Goal: Task Accomplishment & Management: Manage account settings

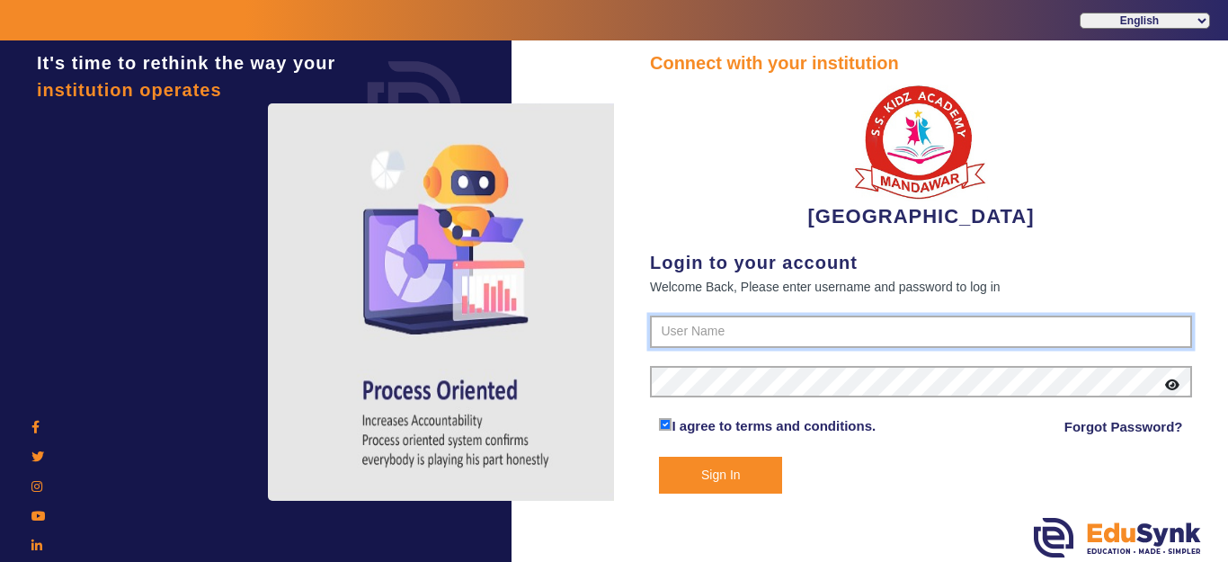
type input "9928895959"
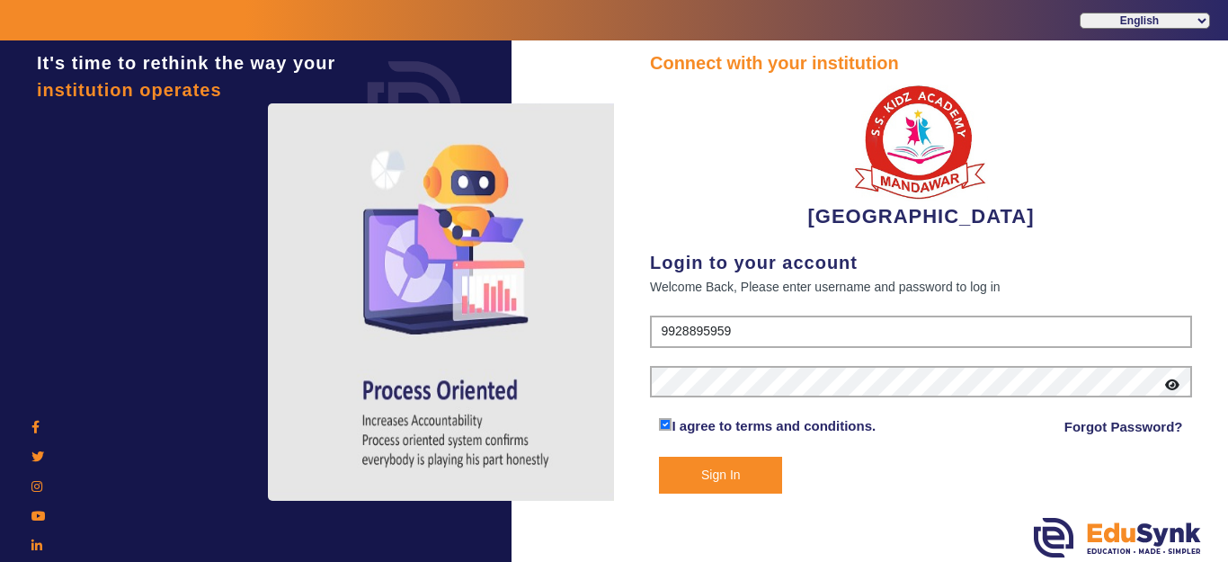
click at [715, 480] on button "Sign In" at bounding box center [720, 475] width 123 height 37
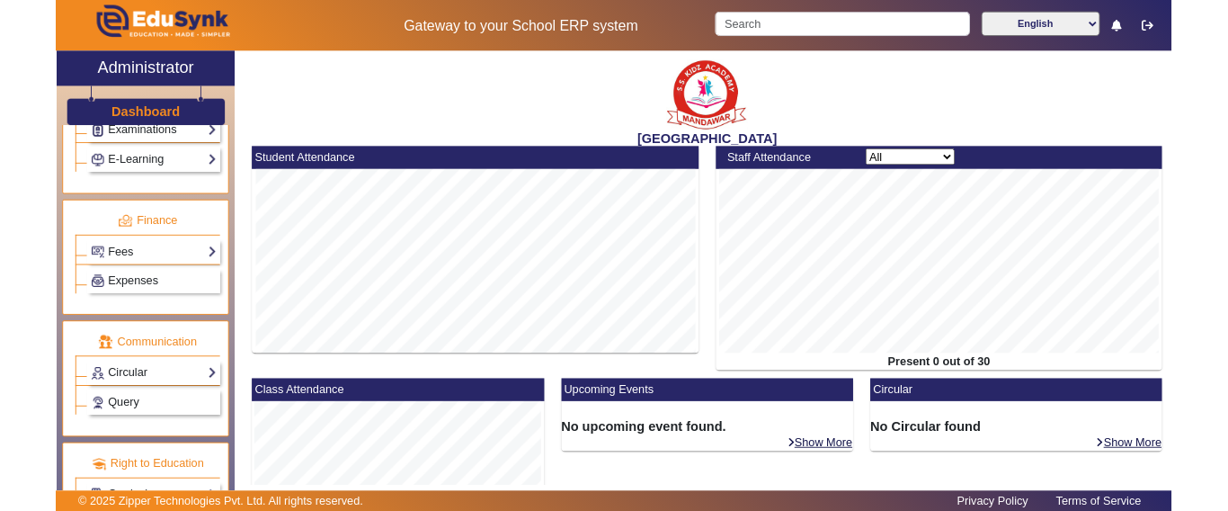
scroll to position [921, 0]
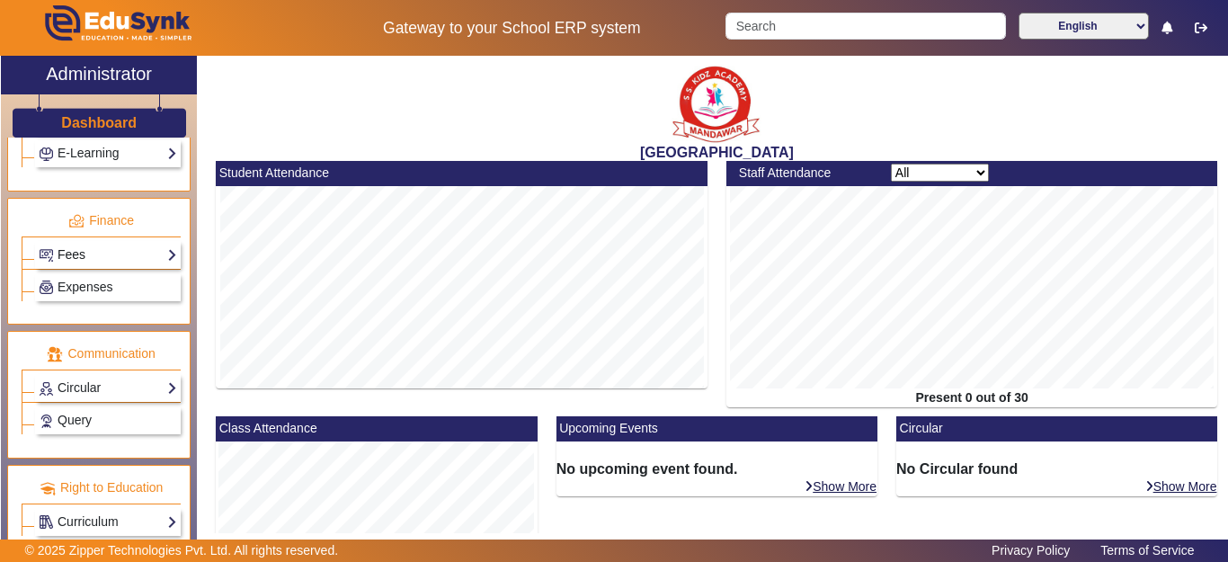
click at [65, 256] on link "Fees" at bounding box center [108, 255] width 138 height 21
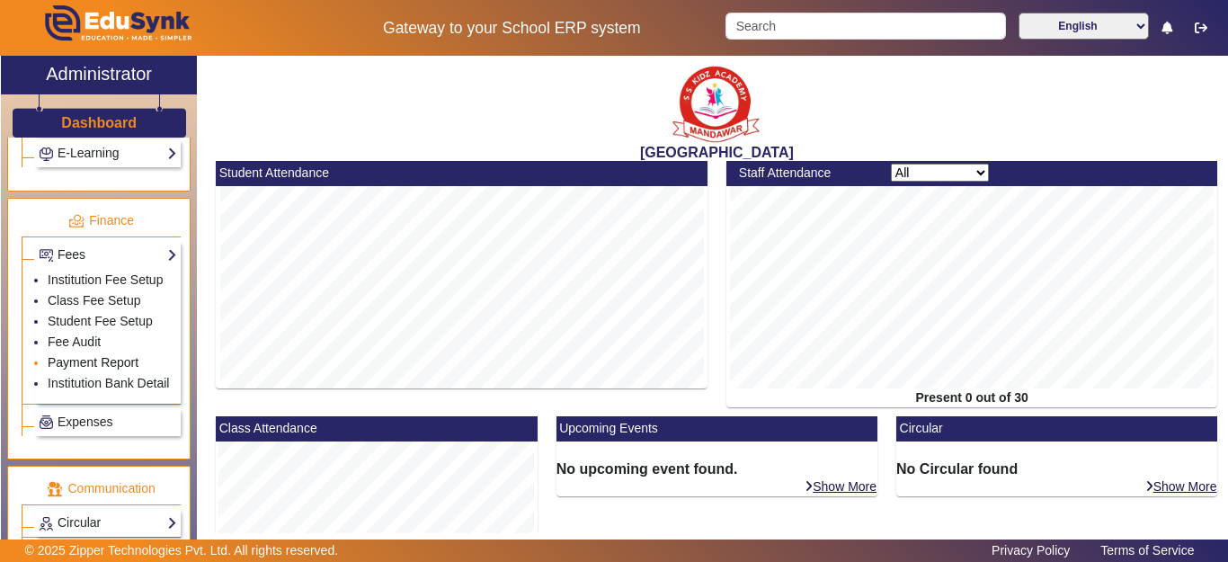
click at [65, 370] on link "Payment Report" at bounding box center [93, 362] width 91 height 14
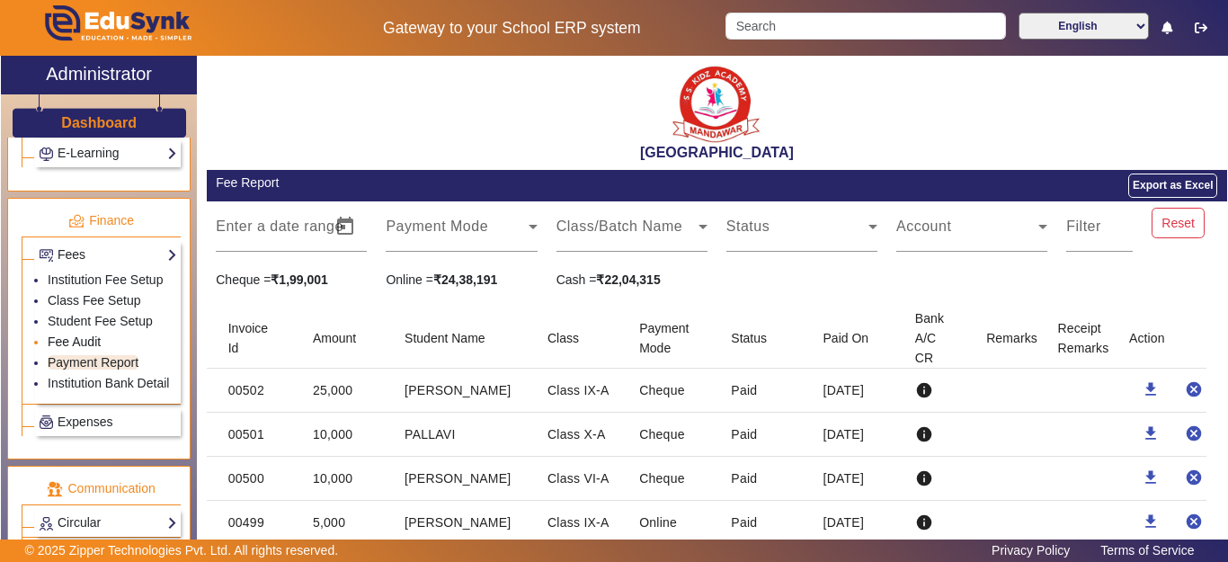
click at [70, 349] on link "Fee Audit" at bounding box center [74, 341] width 53 height 14
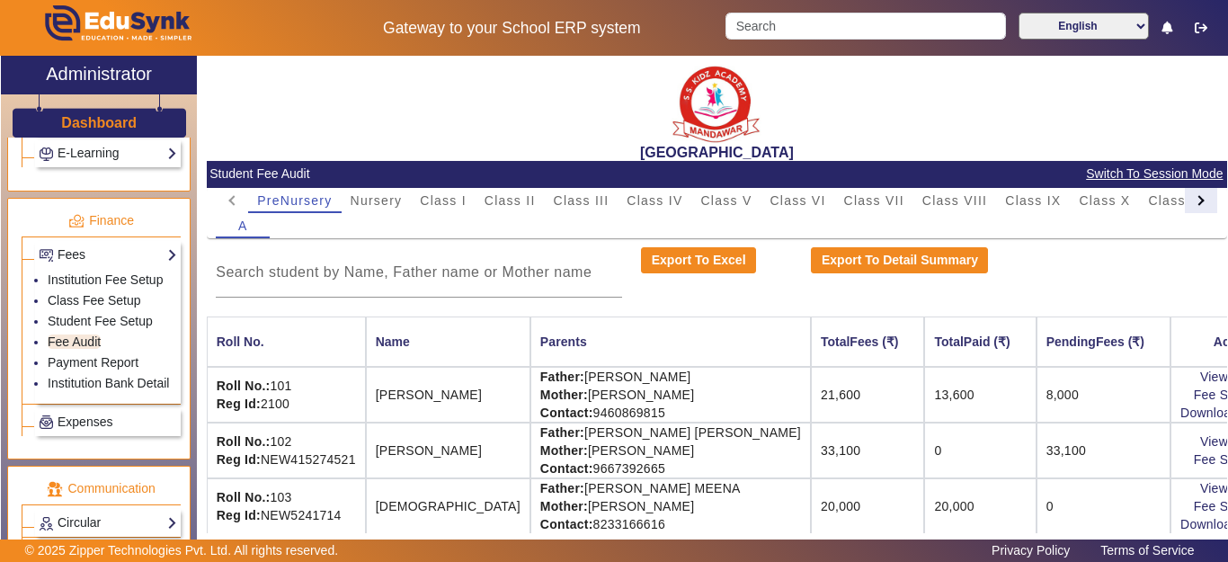
click at [1191, 204] on div at bounding box center [1201, 200] width 32 height 25
click at [1191, 204] on mat-tab-header "PreNursery Nursery Class I Class II Class III Class IV Class V Class VI Class V…" at bounding box center [717, 200] width 1002 height 25
click at [1087, 204] on span "L.K.G." at bounding box center [1077, 200] width 42 height 13
click at [384, 272] on input at bounding box center [419, 273] width 406 height 22
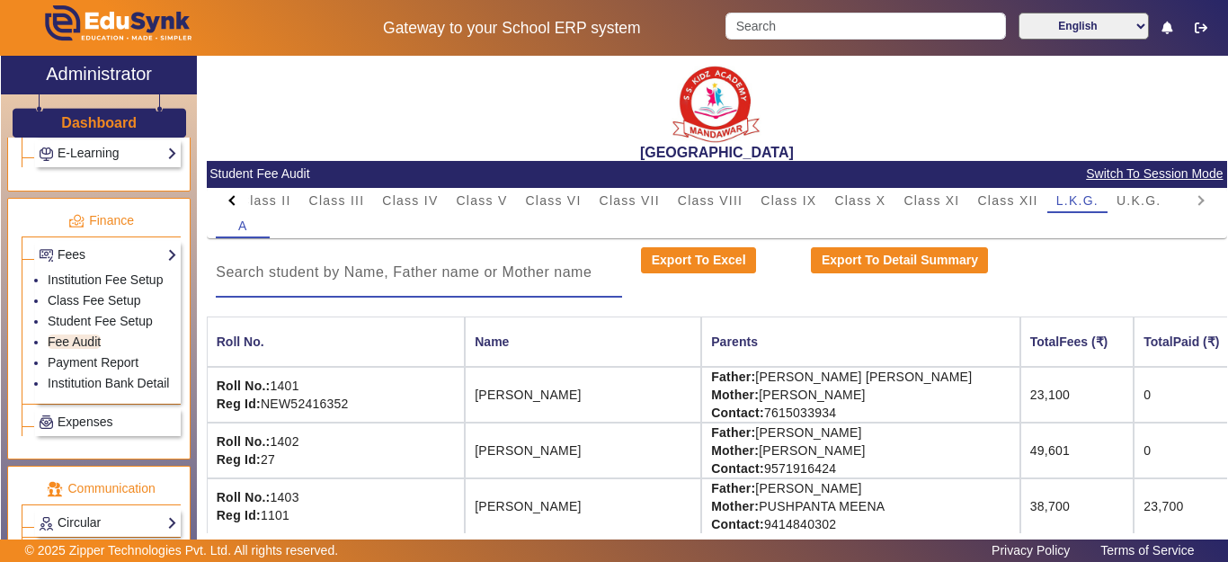
click at [384, 272] on input at bounding box center [419, 273] width 406 height 22
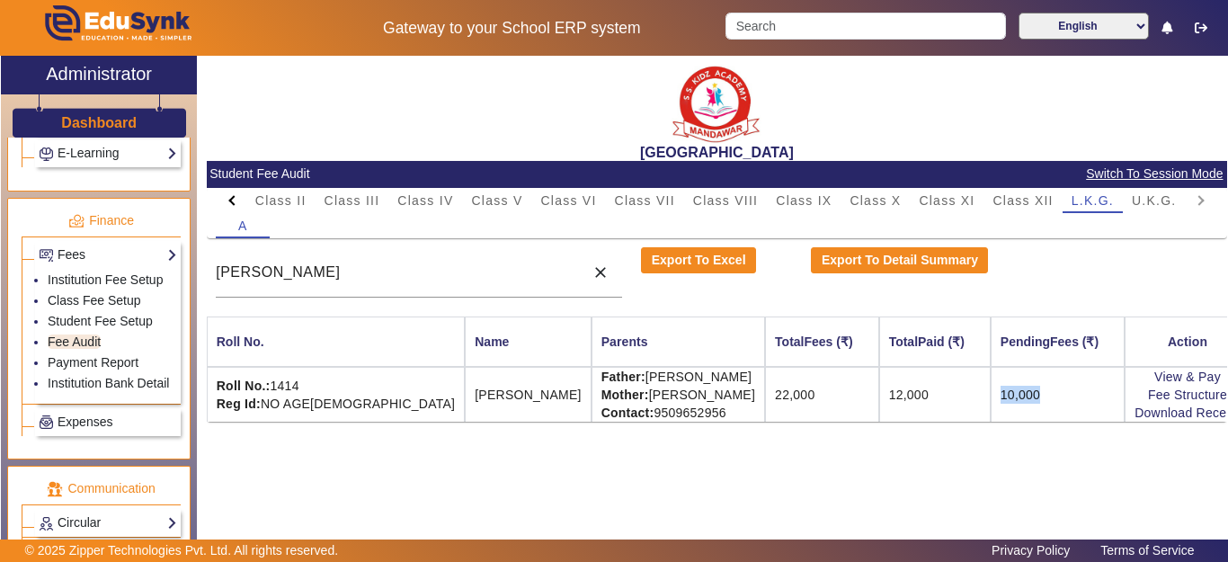
drag, startPoint x: 996, startPoint y: 390, endPoint x: 947, endPoint y: 393, distance: 49.5
click at [991, 393] on td "10,000" at bounding box center [1058, 394] width 134 height 55
click at [991, 418] on td "10,000" at bounding box center [1058, 394] width 134 height 55
click at [1144, 418] on link "Download Receipt" at bounding box center [1188, 412] width 106 height 14
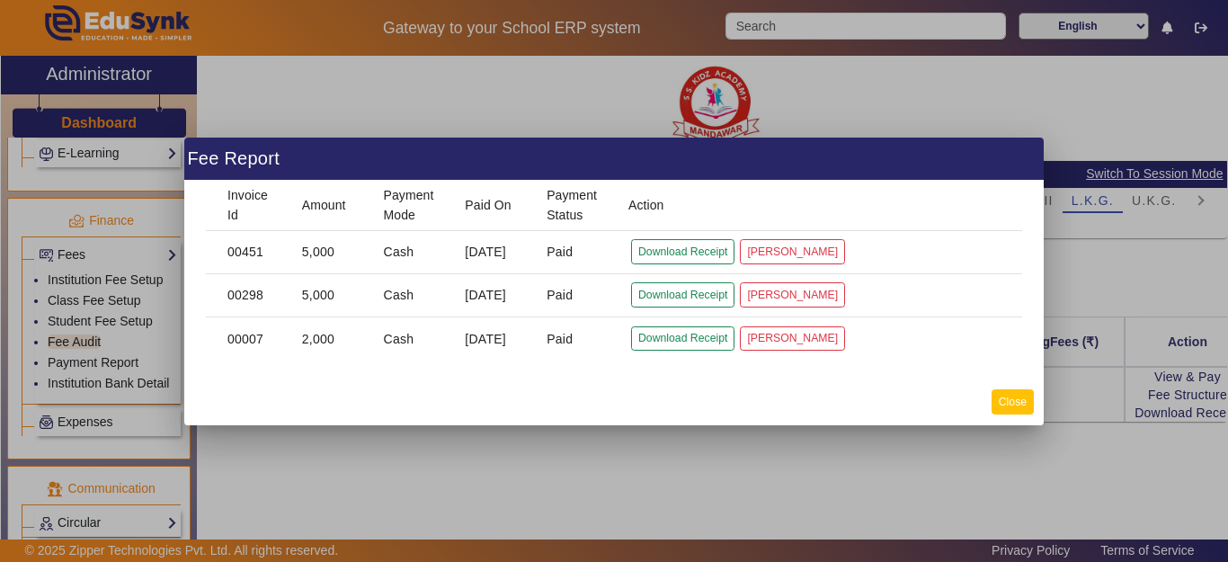
click at [1008, 397] on button "Close" at bounding box center [1013, 401] width 42 height 24
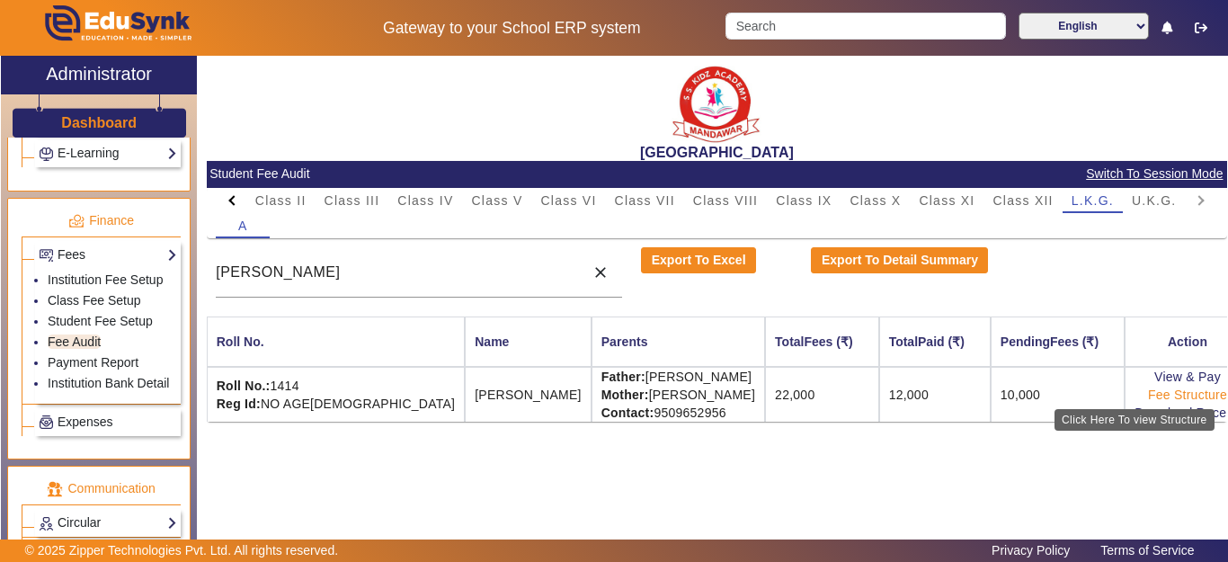
click at [1148, 390] on link "Fee Structure" at bounding box center [1187, 395] width 79 height 14
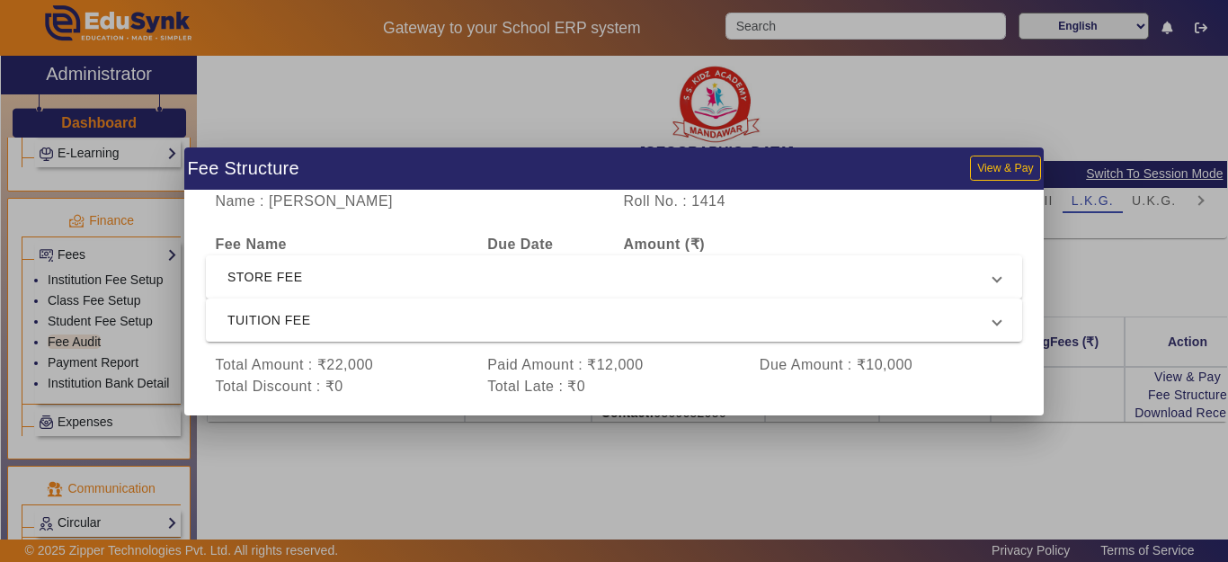
click at [281, 271] on span "STORE FEE" at bounding box center [610, 277] width 766 height 22
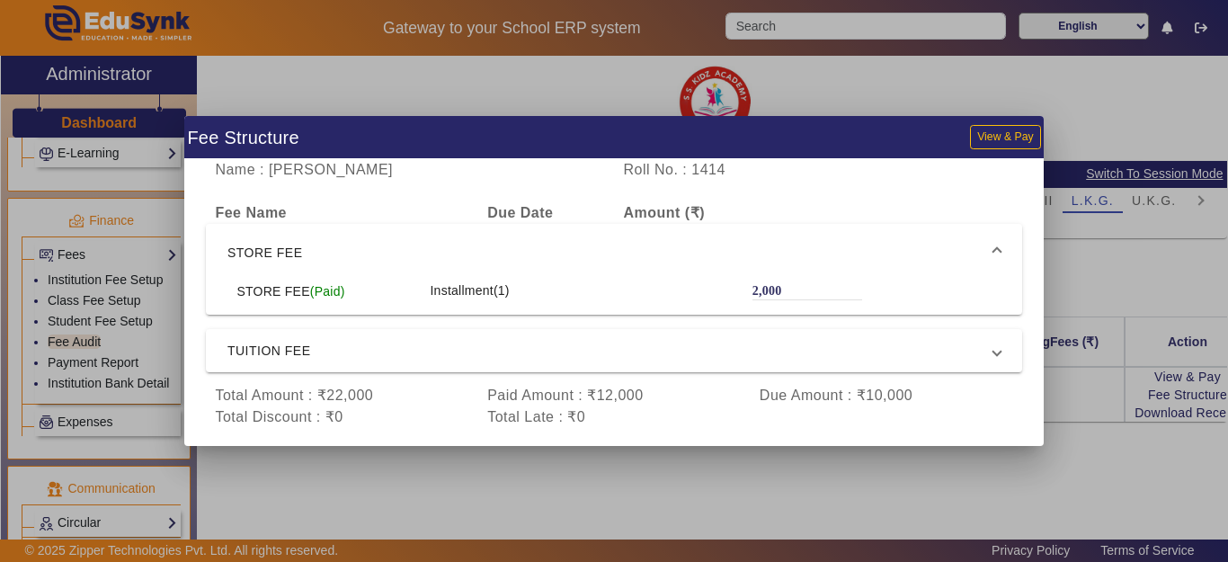
click at [294, 251] on span "STORE FEE" at bounding box center [610, 253] width 766 height 22
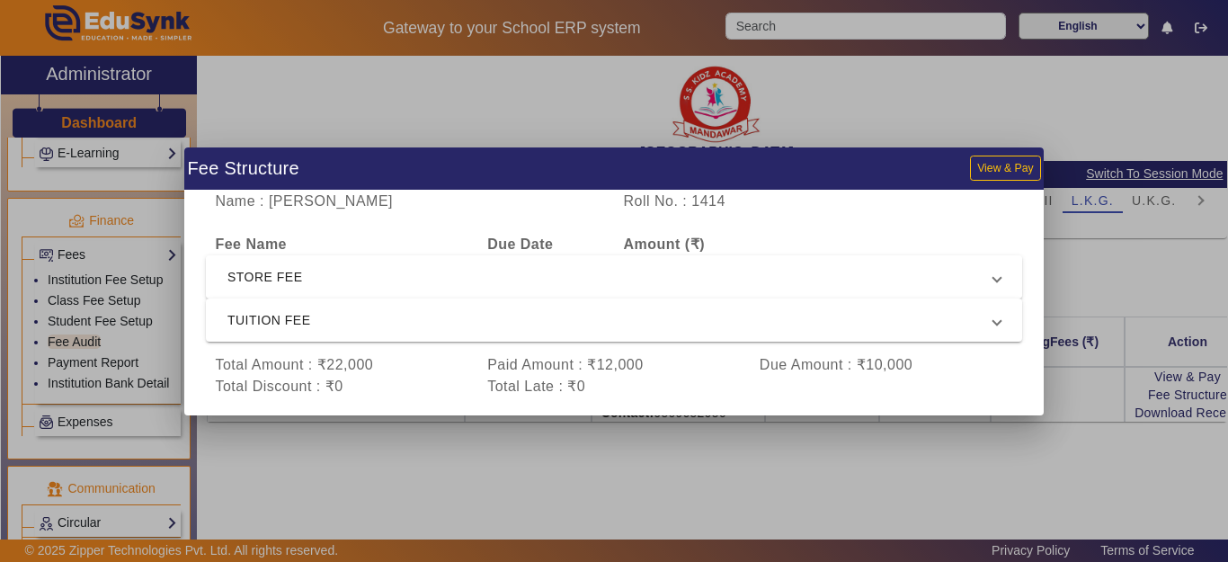
click at [316, 271] on span "STORE FEE" at bounding box center [610, 277] width 766 height 22
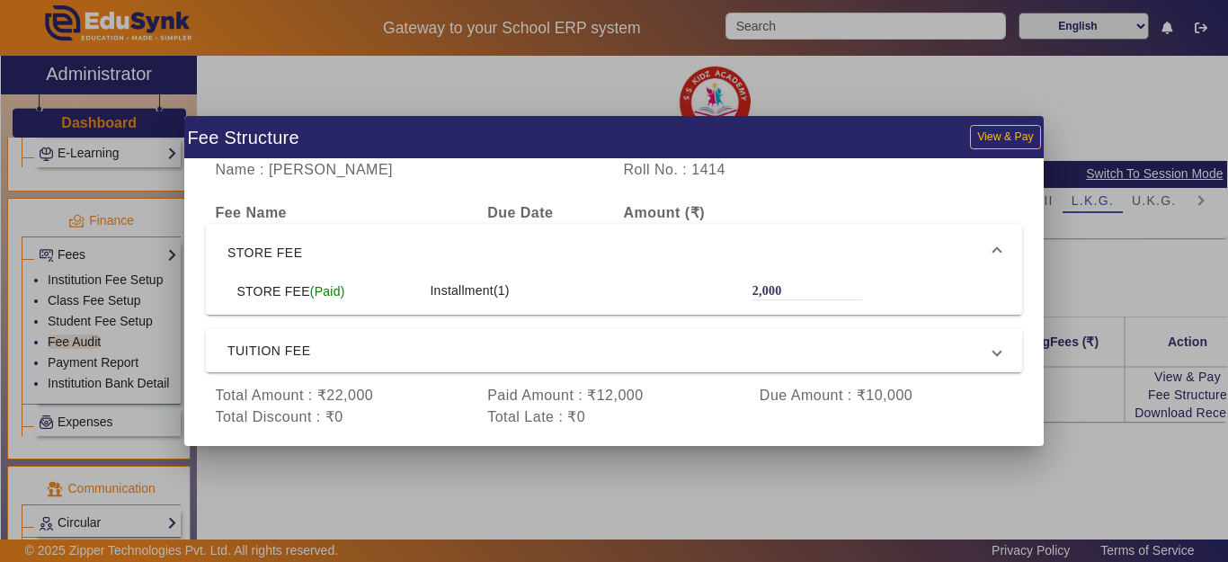
click at [808, 463] on div at bounding box center [614, 281] width 1228 height 562
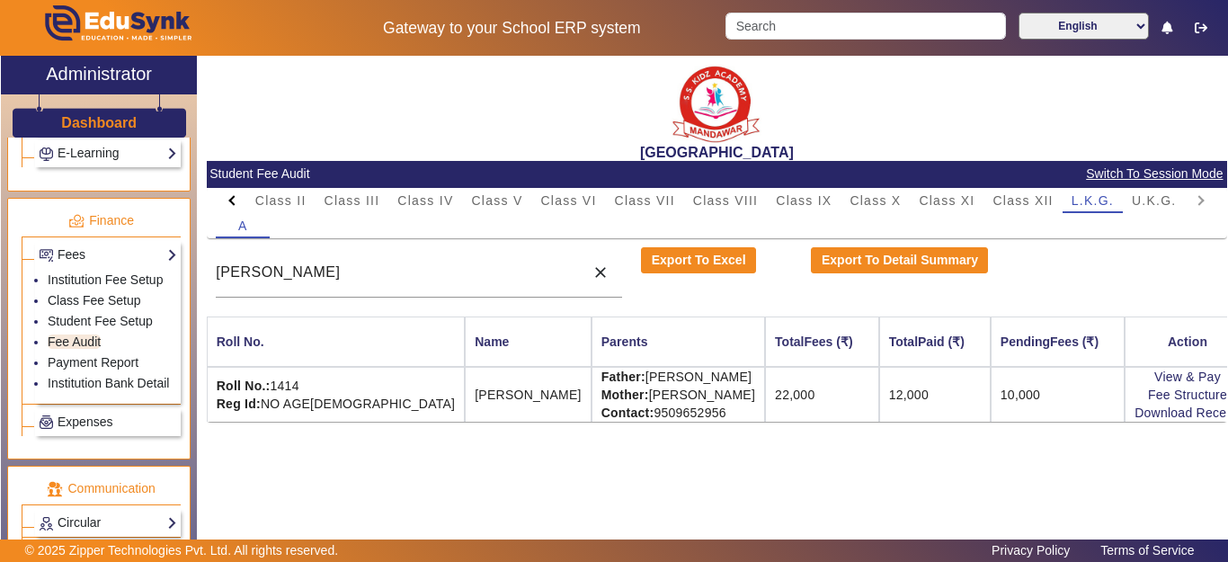
drag, startPoint x: 243, startPoint y: 189, endPoint x: 221, endPoint y: 201, distance: 25.0
click at [238, 191] on div at bounding box center [232, 200] width 32 height 25
click at [459, 203] on span "Class I" at bounding box center [443, 200] width 47 height 13
click at [368, 269] on input "[PERSON_NAME]" at bounding box center [396, 273] width 360 height 22
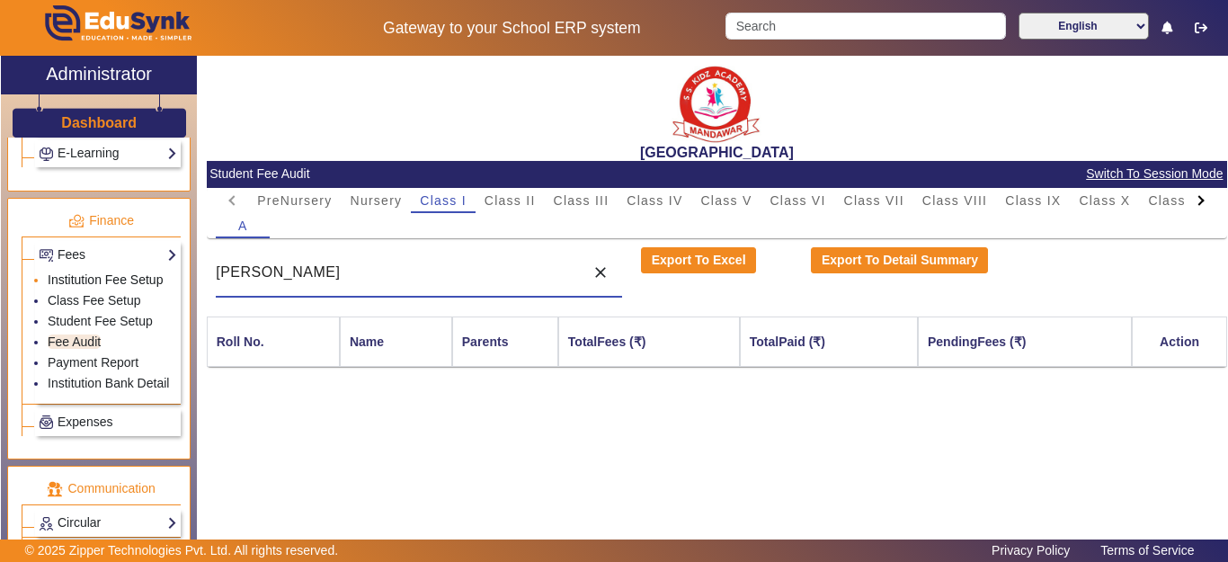
drag, startPoint x: 368, startPoint y: 269, endPoint x: 52, endPoint y: 273, distance: 315.6
click at [52, 273] on div "X Administrator Dashboard Administration Institution Institution Details Sessio…" at bounding box center [614, 314] width 1226 height 516
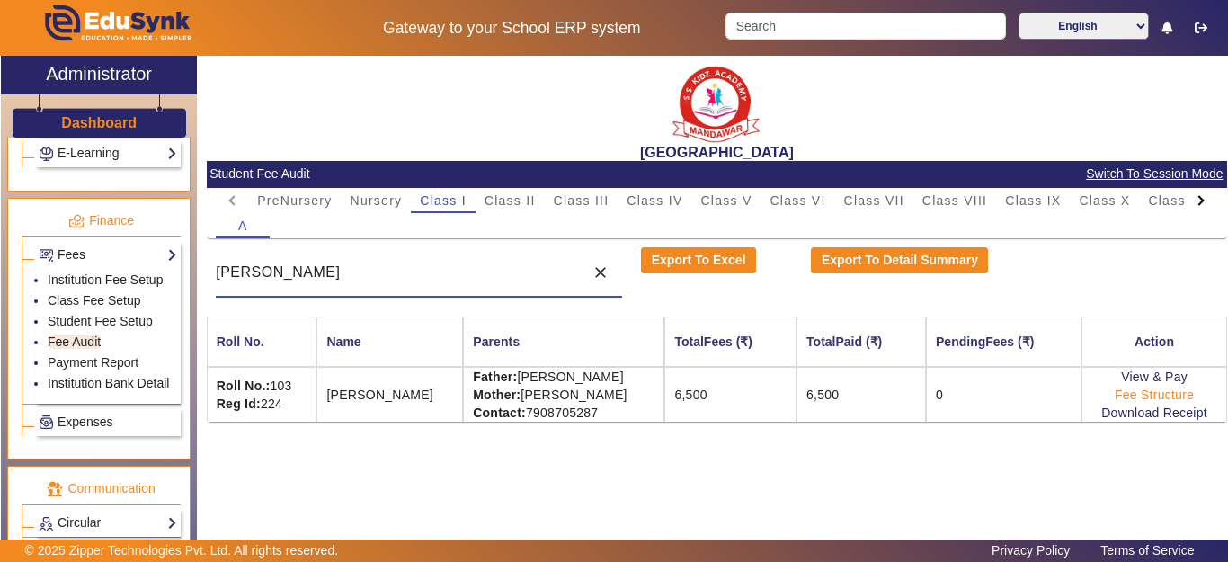
type input "[PERSON_NAME]"
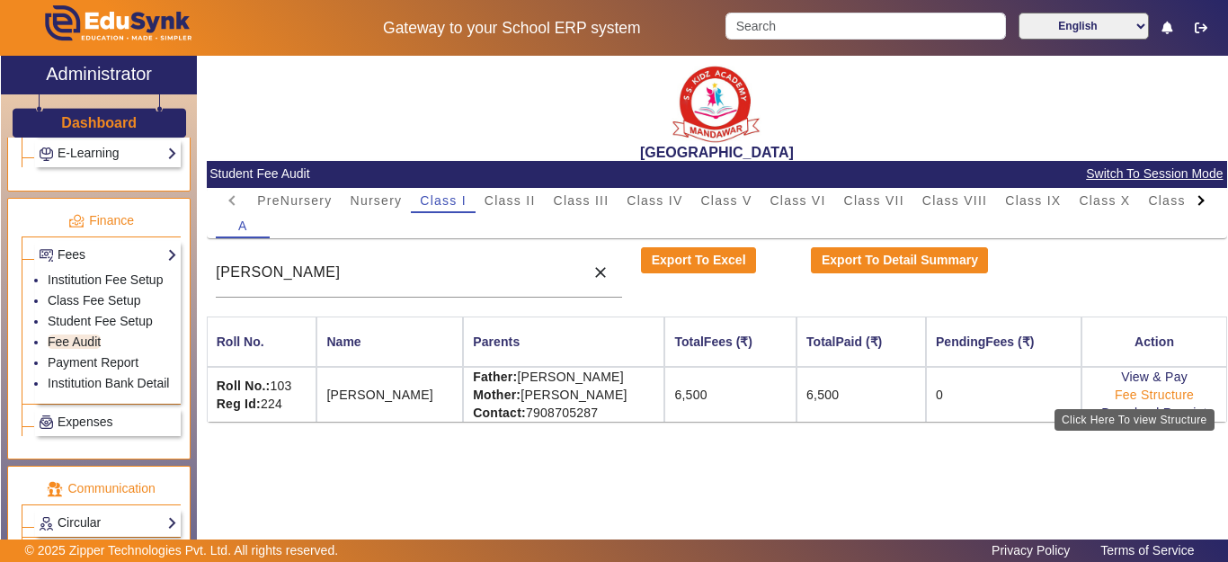
click at [1149, 391] on link "Fee Structure" at bounding box center [1154, 395] width 79 height 14
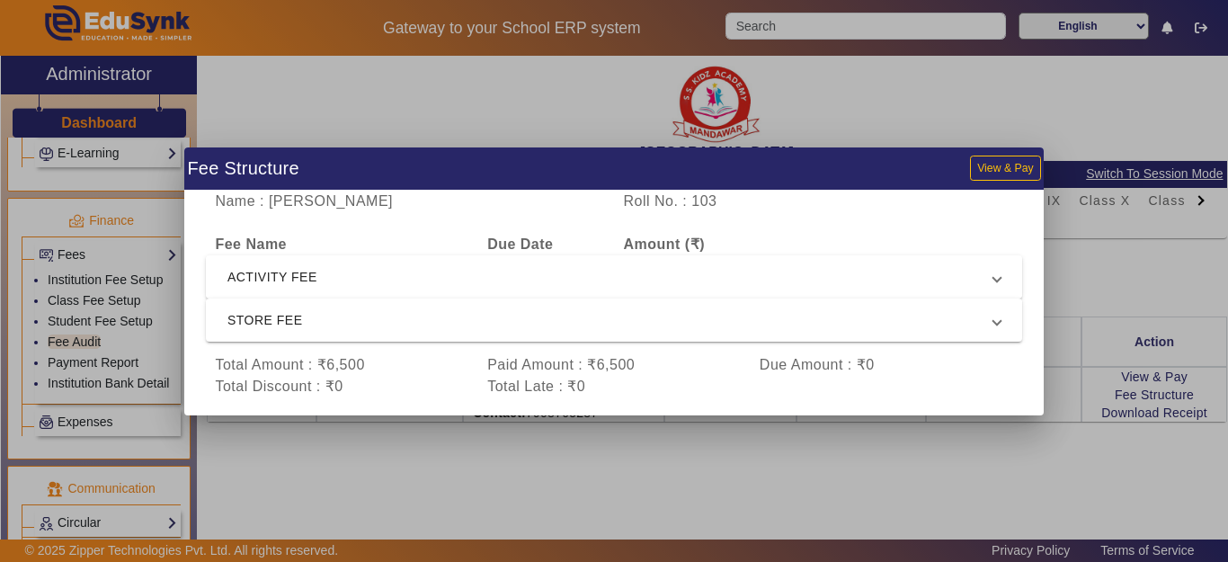
click at [332, 270] on span "ACTIVITY FEE" at bounding box center [610, 277] width 766 height 22
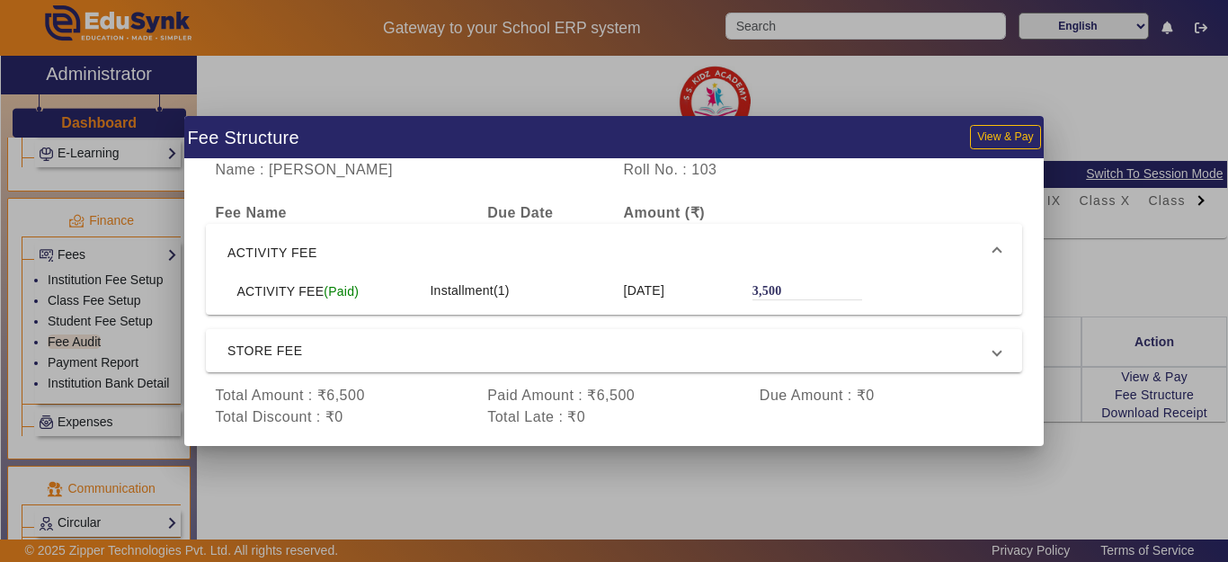
click at [322, 251] on span "ACTIVITY FEE" at bounding box center [610, 253] width 766 height 22
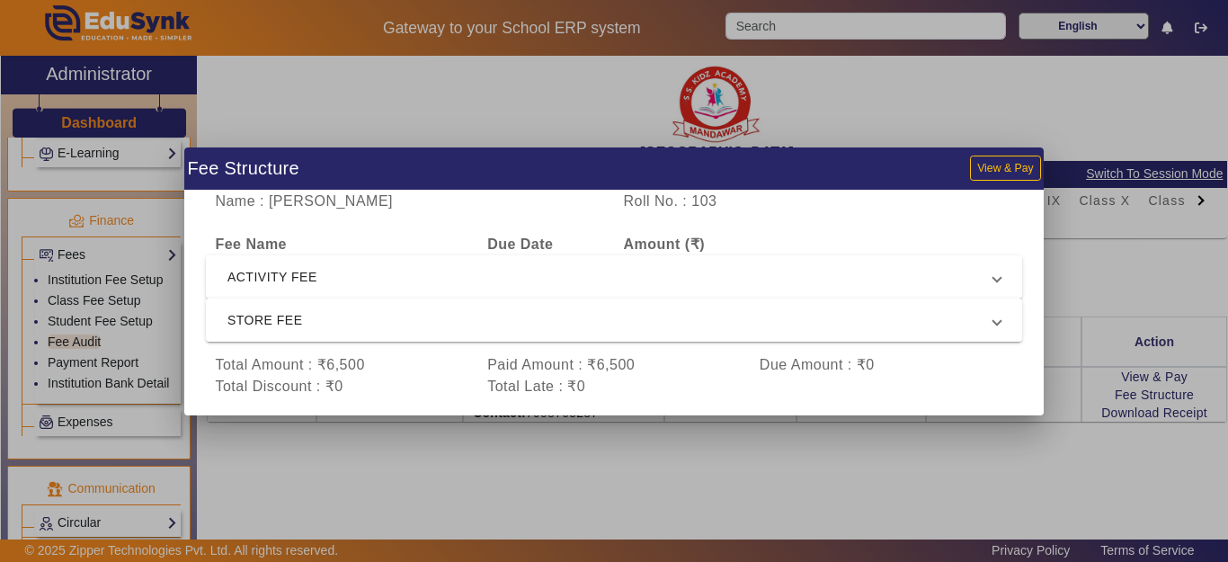
drag, startPoint x: 277, startPoint y: 313, endPoint x: 286, endPoint y: 325, distance: 14.7
click at [279, 315] on span "STORE FEE" at bounding box center [610, 320] width 766 height 22
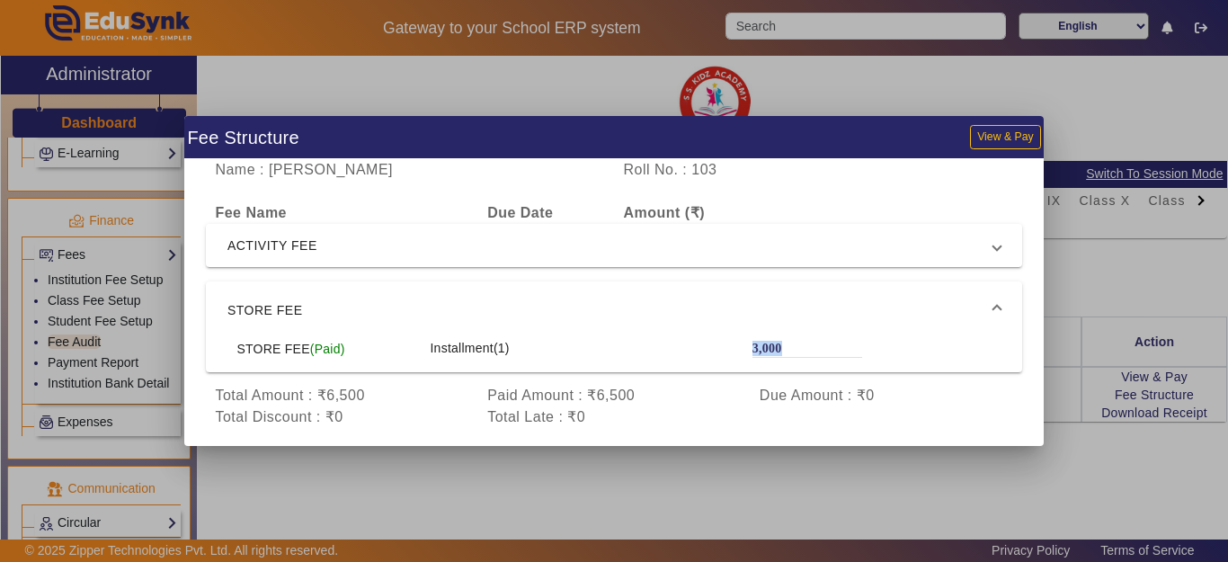
drag, startPoint x: 789, startPoint y: 341, endPoint x: 693, endPoint y: 345, distance: 96.3
click at [693, 345] on div "STORE FEE (Paid) Installment(1) 3,000" at bounding box center [613, 348] width 773 height 19
drag, startPoint x: 722, startPoint y: 464, endPoint x: 736, endPoint y: 452, distance: 18.5
click at [726, 463] on div at bounding box center [614, 281] width 1228 height 562
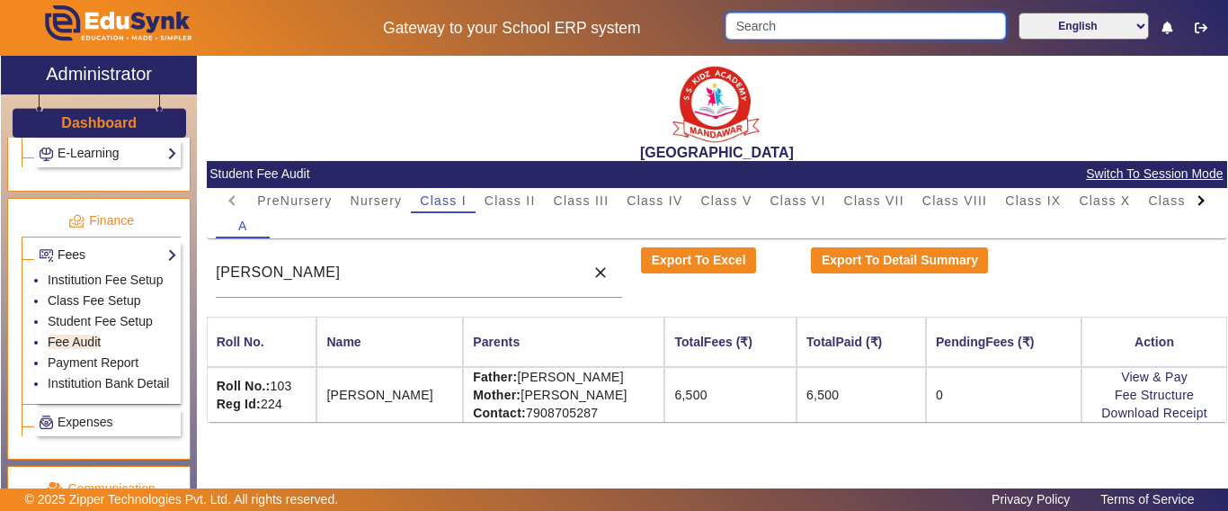
click at [791, 21] on input "Search" at bounding box center [866, 26] width 280 height 27
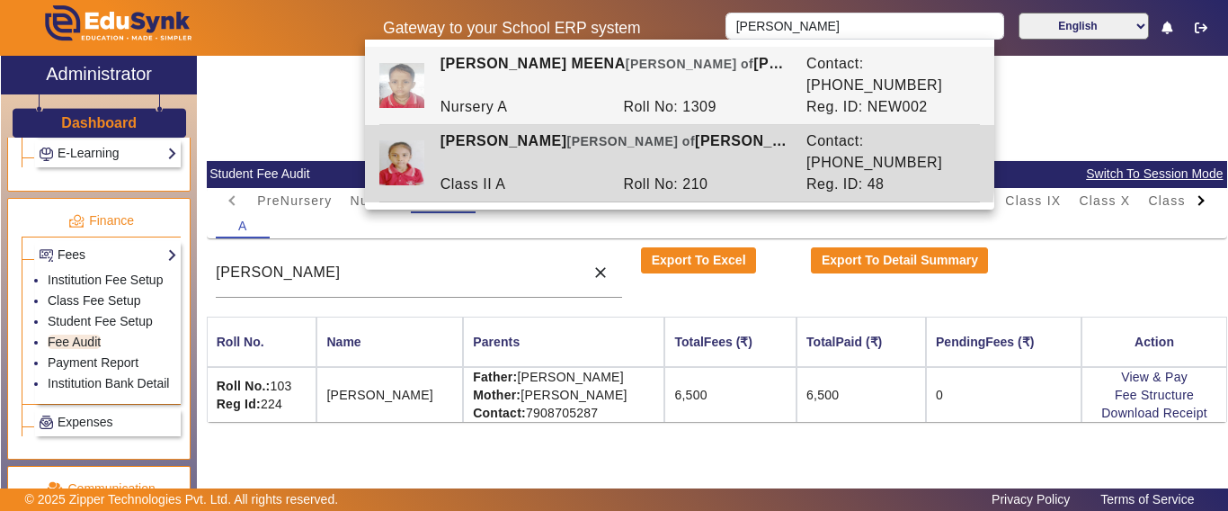
click at [599, 132] on div "[PERSON_NAME] of [PERSON_NAME]" at bounding box center [614, 151] width 366 height 43
type input "[PERSON_NAME]"
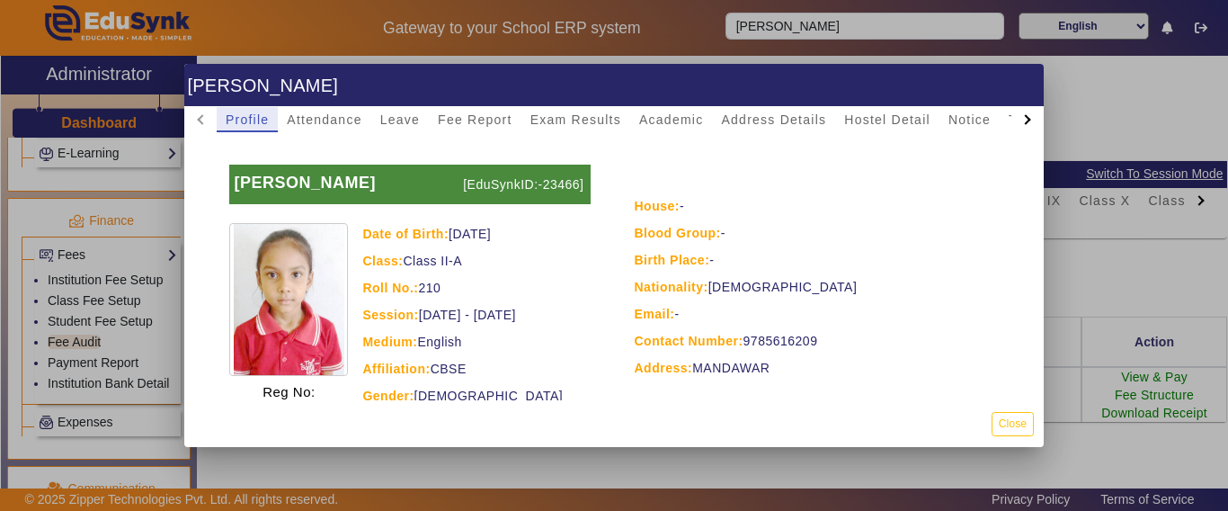
scroll to position [206, 0]
